Goal: Complete application form

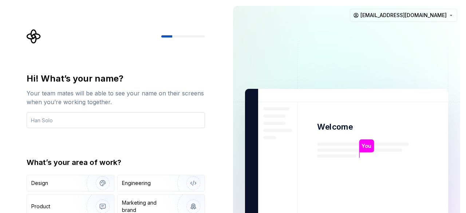
click at [132, 118] on input "text" at bounding box center [116, 120] width 178 height 16
type input "v"
type input "[PERSON_NAME]"
click at [168, 154] on div "Hi! What’s your name? Your team mates will be able to see your name on their sc…" at bounding box center [116, 155] width 178 height 165
click at [376, 143] on p "[PERSON_NAME]" at bounding box center [383, 146] width 44 height 8
